Goal: Information Seeking & Learning: Learn about a topic

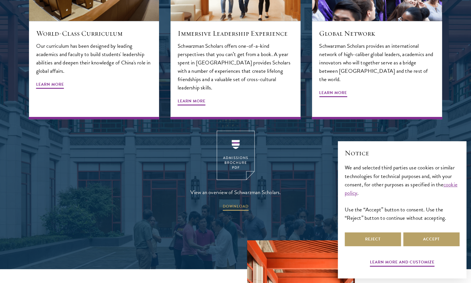
scroll to position [827, 0]
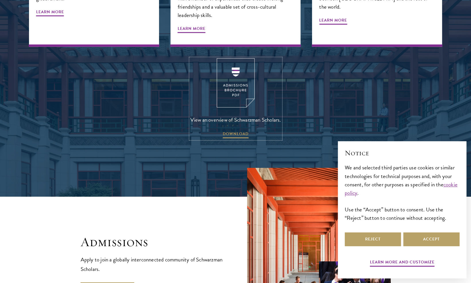
click at [233, 77] on img at bounding box center [236, 82] width 38 height 49
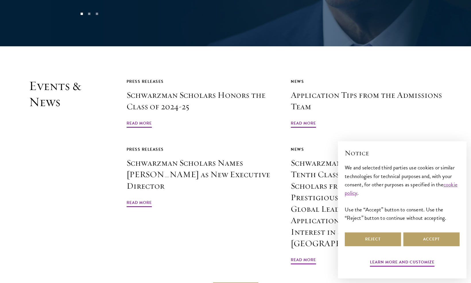
scroll to position [1363, 0]
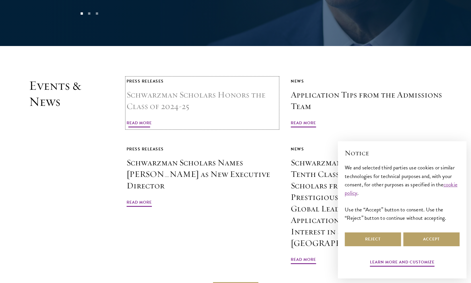
click at [148, 119] on span "Read More" at bounding box center [139, 123] width 25 height 9
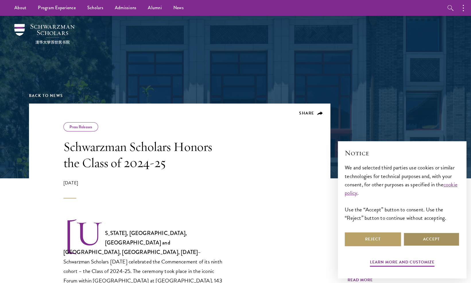
click at [429, 235] on button "Accept" at bounding box center [432, 239] width 56 height 14
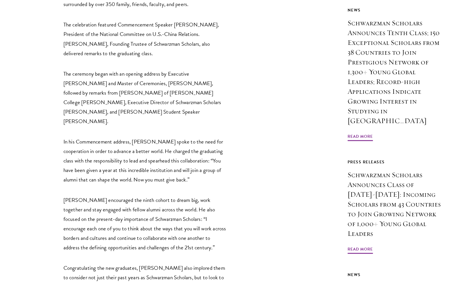
scroll to position [299, 0]
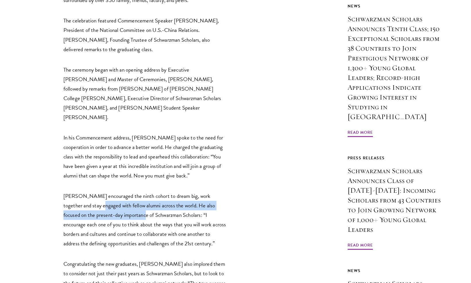
drag, startPoint x: 83, startPoint y: 174, endPoint x: 120, endPoint y: 183, distance: 37.7
click at [120, 191] on p "Schwarzman encouraged the ninth cohort to dream big, work together and stay eng…" at bounding box center [145, 219] width 164 height 57
drag, startPoint x: 120, startPoint y: 183, endPoint x: 147, endPoint y: 196, distance: 29.9
click at [147, 196] on p "Schwarzman encouraged the ninth cohort to dream big, work together and stay eng…" at bounding box center [145, 219] width 164 height 57
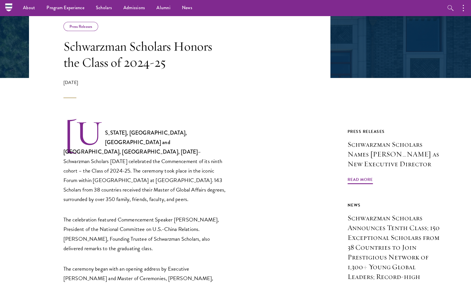
scroll to position [0, 0]
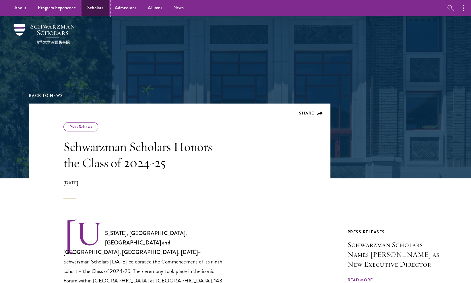
click at [95, 7] on link "Scholars" at bounding box center [96, 8] width 28 height 16
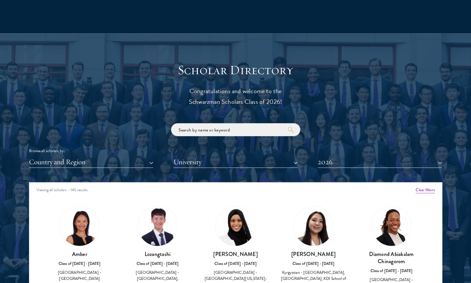
scroll to position [701, 0]
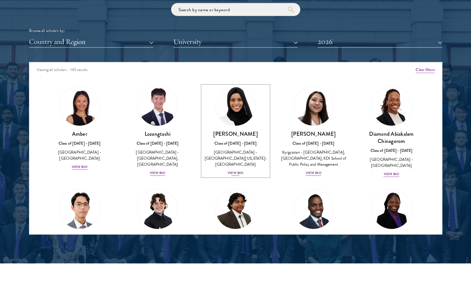
click at [232, 170] on div "View Bio" at bounding box center [236, 172] width 16 height 5
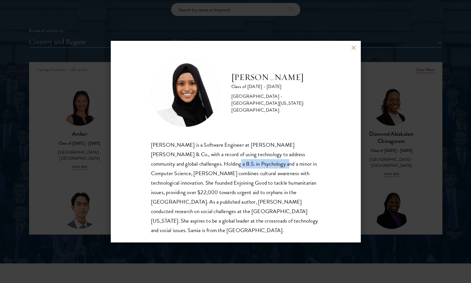
drag, startPoint x: 177, startPoint y: 165, endPoint x: 229, endPoint y: 167, distance: 51.8
click at [229, 167] on div "[PERSON_NAME] is a Software Engineer at [PERSON_NAME] [PERSON_NAME] & Co., with…" at bounding box center [236, 187] width 170 height 95
drag, startPoint x: 229, startPoint y: 167, endPoint x: 243, endPoint y: 176, distance: 16.9
click at [243, 176] on div "[PERSON_NAME] is a Software Engineer at [PERSON_NAME] [PERSON_NAME] & Co., with…" at bounding box center [236, 187] width 170 height 95
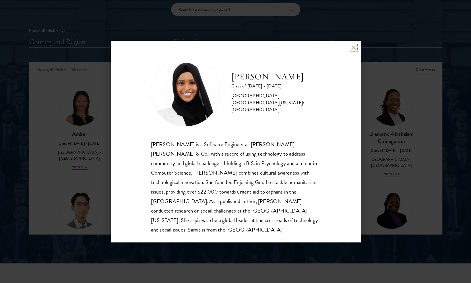
click at [352, 47] on button at bounding box center [354, 47] width 5 height 5
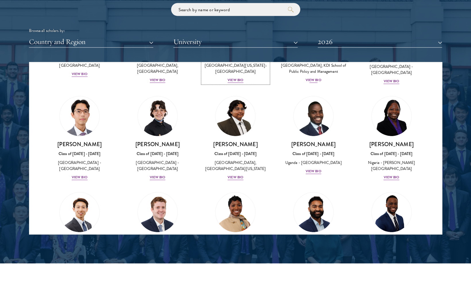
scroll to position [120, 0]
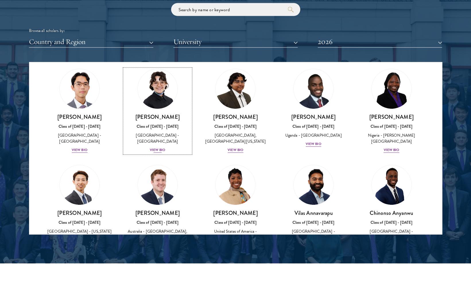
click at [157, 153] on div "View Bio" at bounding box center [158, 149] width 16 height 5
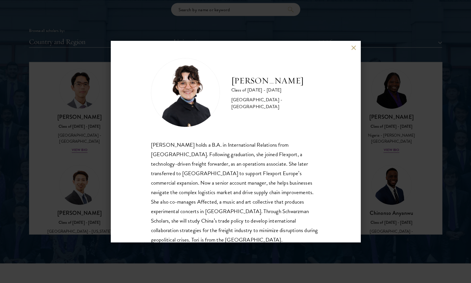
scroll to position [20, 0]
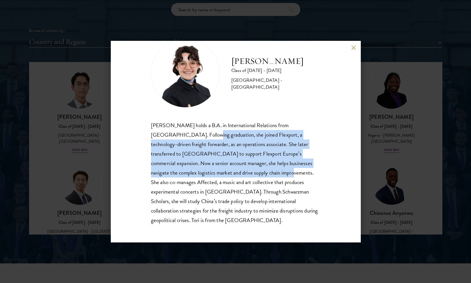
drag, startPoint x: 182, startPoint y: 136, endPoint x: 249, endPoint y: 170, distance: 74.3
click at [249, 170] on div "[PERSON_NAME] holds a B.A. in International Relations from [GEOGRAPHIC_DATA]. F…" at bounding box center [236, 172] width 170 height 105
click at [263, 180] on div "[PERSON_NAME] holds a B.A. in International Relations from [GEOGRAPHIC_DATA]. F…" at bounding box center [236, 172] width 170 height 105
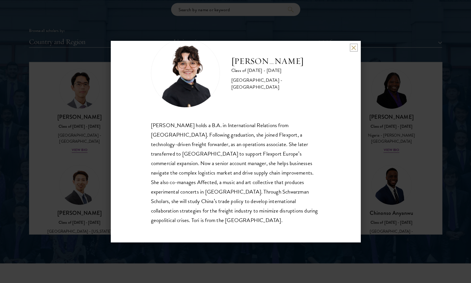
click at [354, 47] on button at bounding box center [354, 47] width 5 height 5
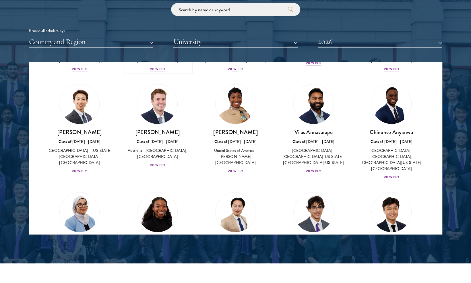
scroll to position [218, 0]
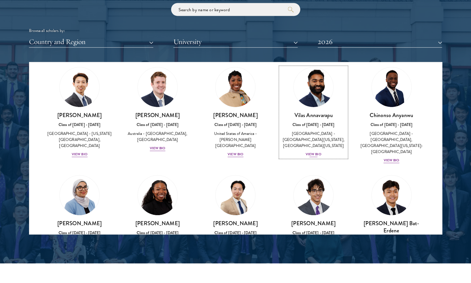
click at [310, 154] on div "View Bio" at bounding box center [314, 153] width 16 height 5
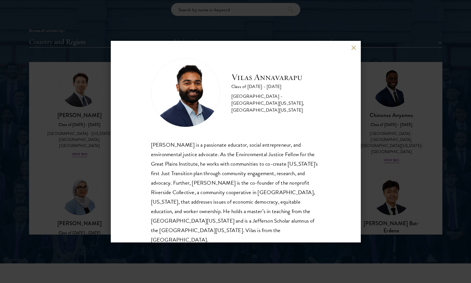
scroll to position [10, 0]
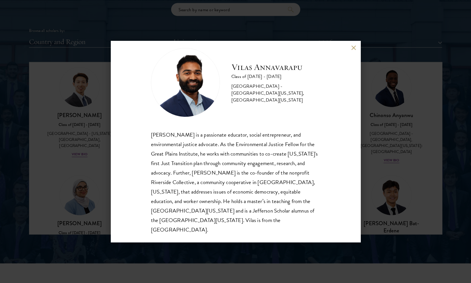
click at [353, 48] on button at bounding box center [354, 47] width 5 height 5
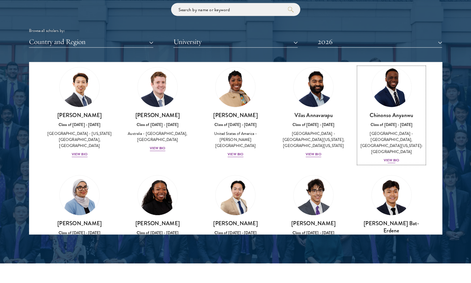
click at [384, 157] on div "View Bio" at bounding box center [392, 159] width 16 height 5
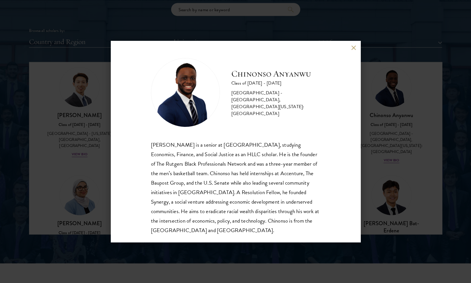
scroll to position [10, 0]
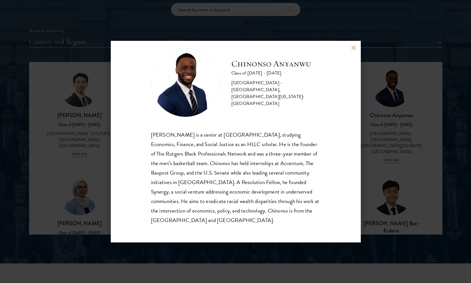
click at [351, 46] on div "[PERSON_NAME] Class of [DATE] - [DATE] [GEOGRAPHIC_DATA] - [GEOGRAPHIC_DATA], […" at bounding box center [236, 141] width 250 height 201
click at [354, 47] on button at bounding box center [354, 47] width 5 height 5
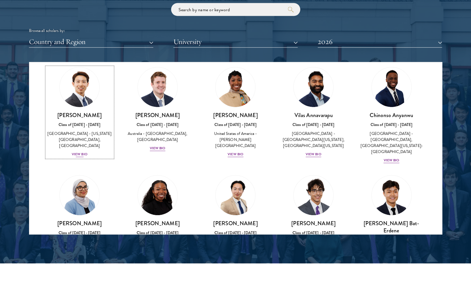
click at [80, 157] on div "View Bio" at bounding box center [80, 153] width 16 height 5
